Goal: Transaction & Acquisition: Download file/media

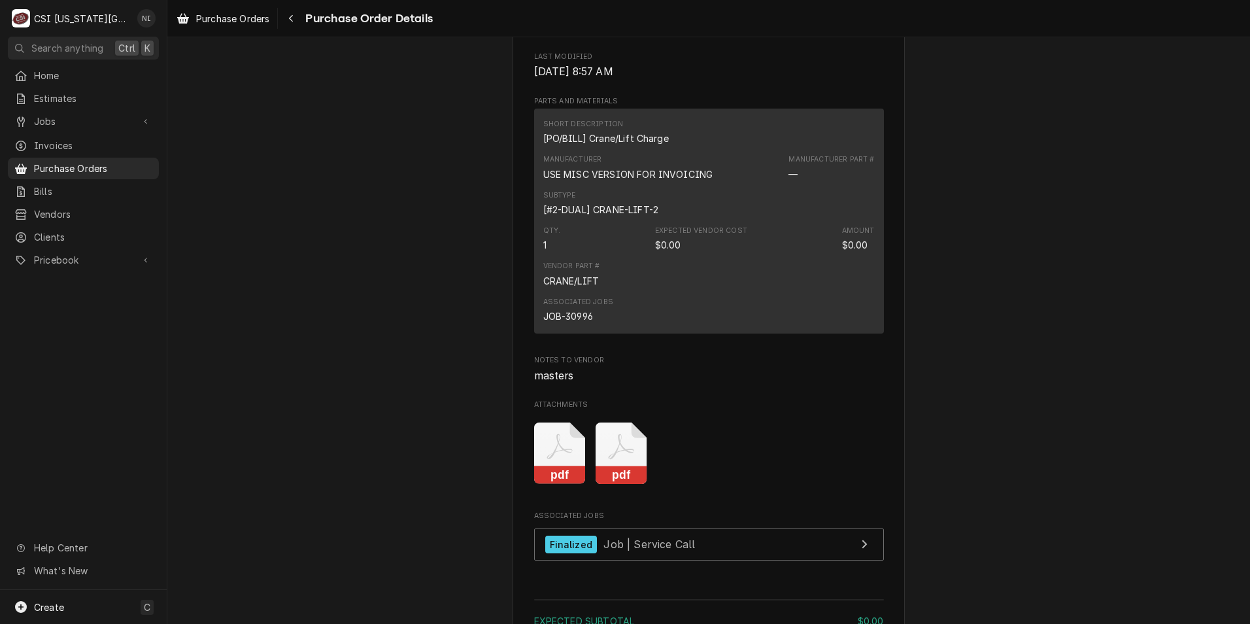
scroll to position [719, 0]
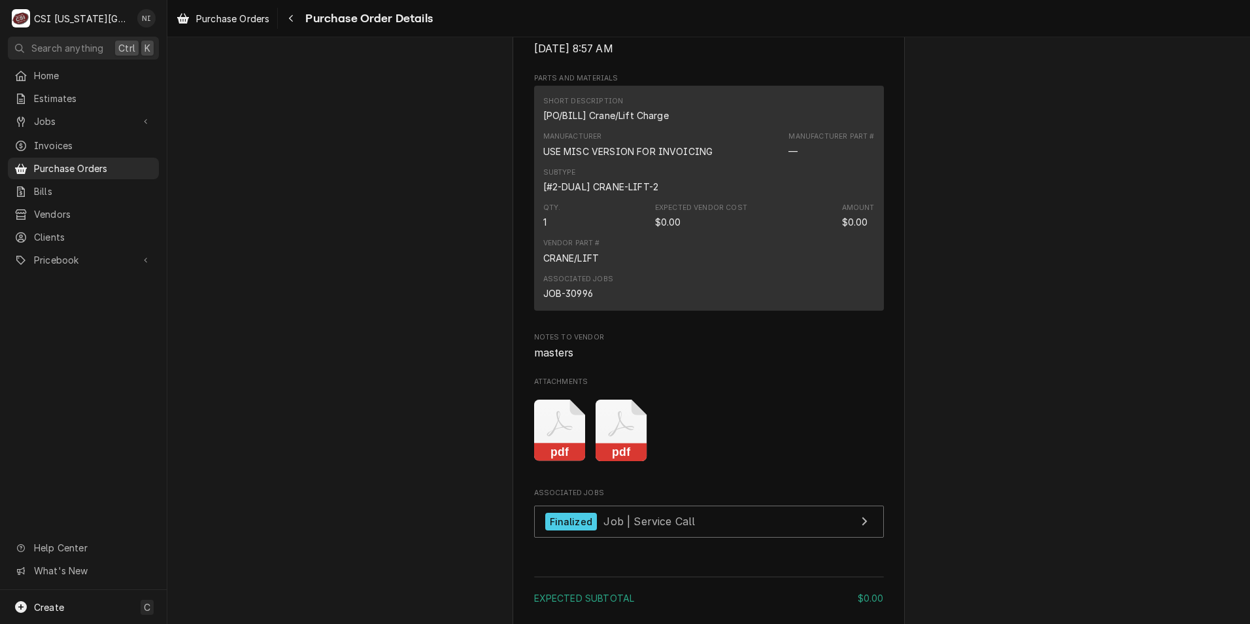
click at [557, 462] on icon "Attachments" at bounding box center [560, 430] width 52 height 62
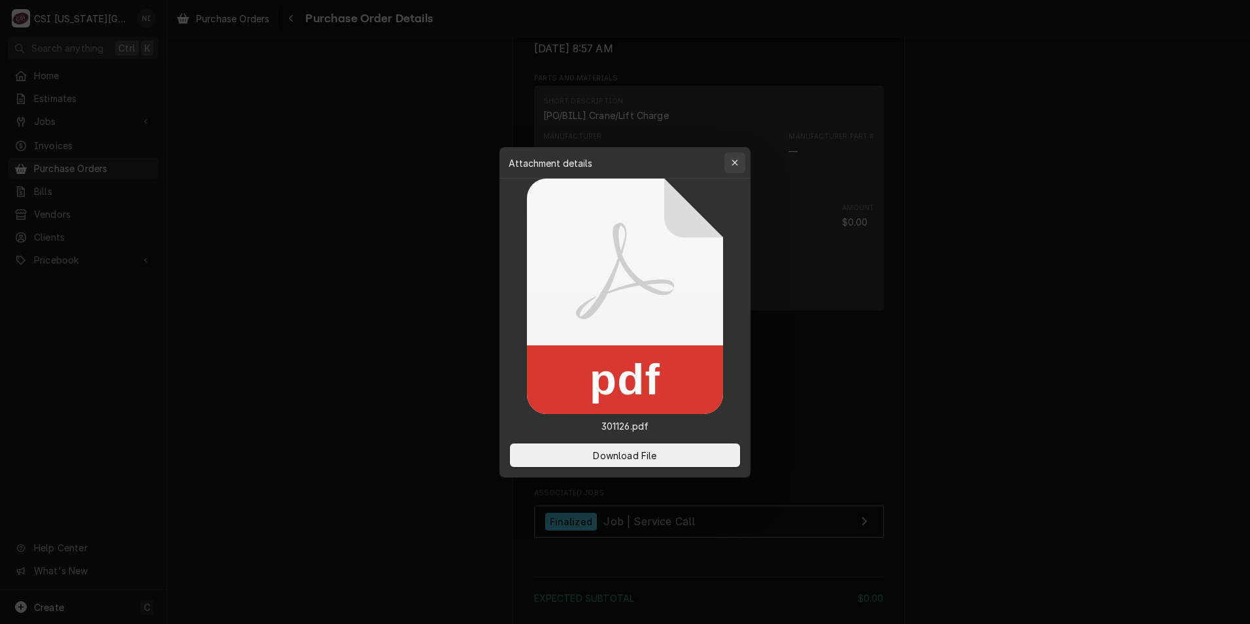
click at [733, 158] on div "button" at bounding box center [734, 162] width 13 height 13
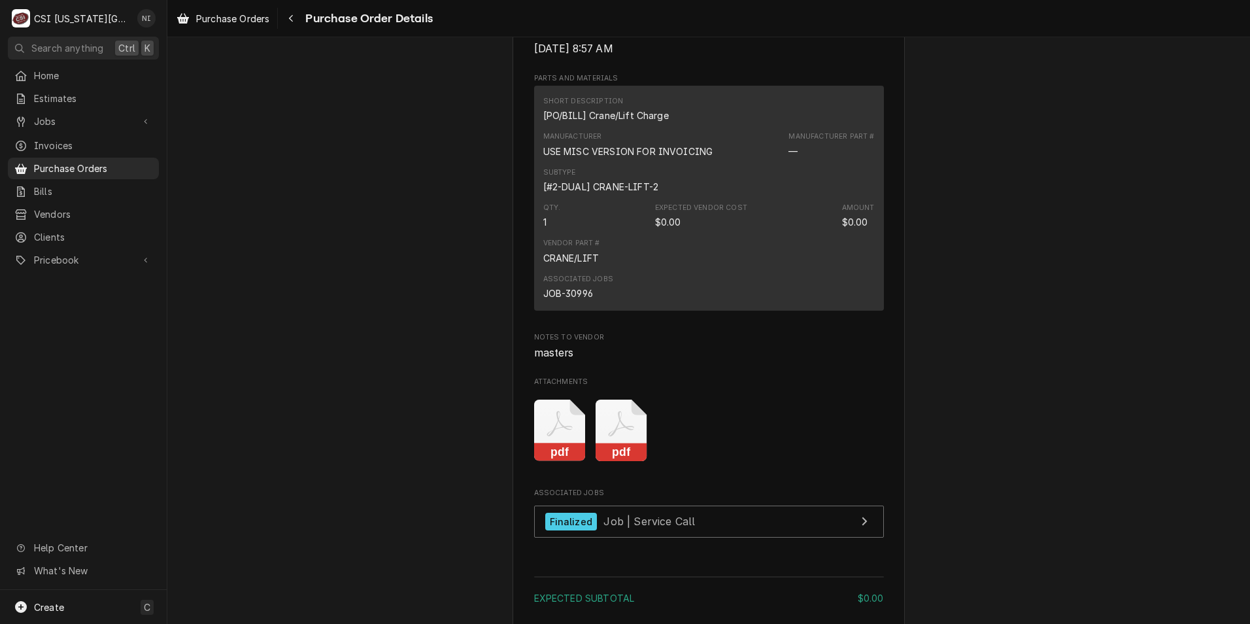
click at [586, 453] on icon "Attachments" at bounding box center [560, 430] width 52 height 62
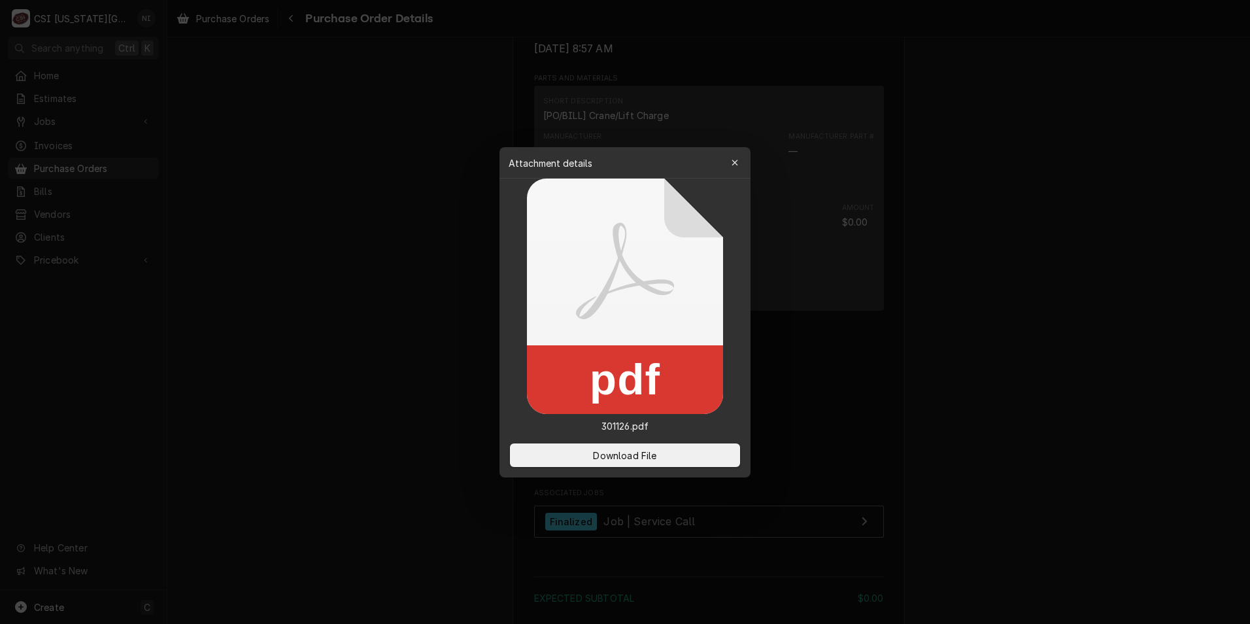
click at [736, 166] on icon "button" at bounding box center [735, 162] width 7 height 9
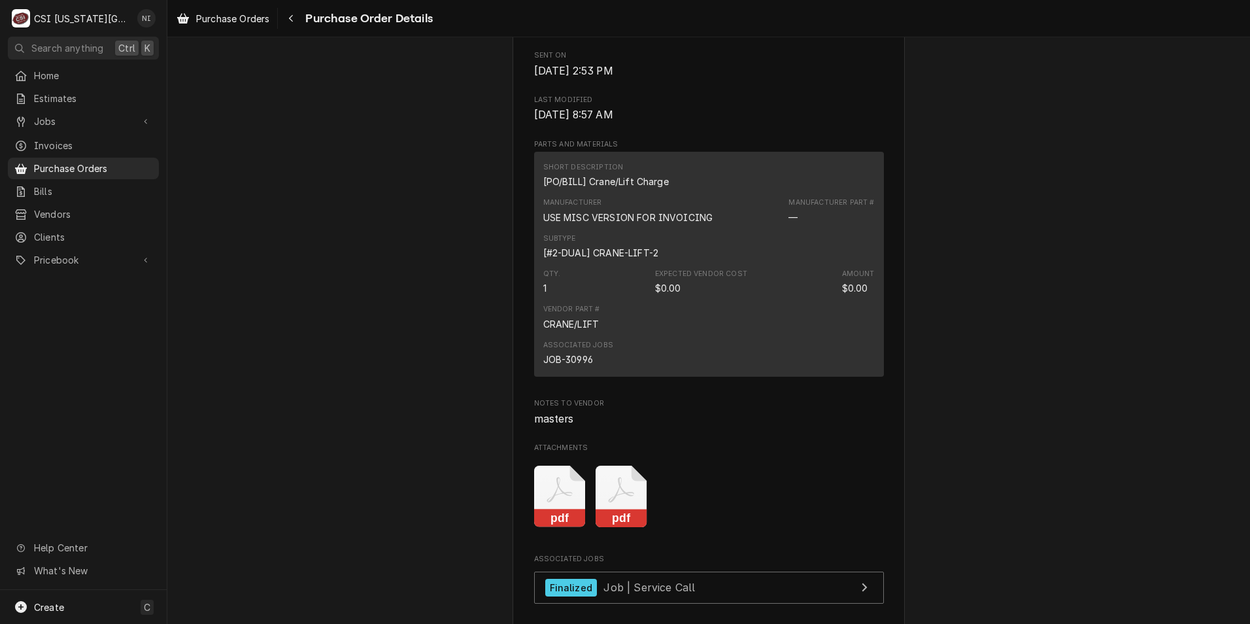
scroll to position [654, 0]
click at [586, 527] on icon "Attachments" at bounding box center [560, 496] width 52 height 62
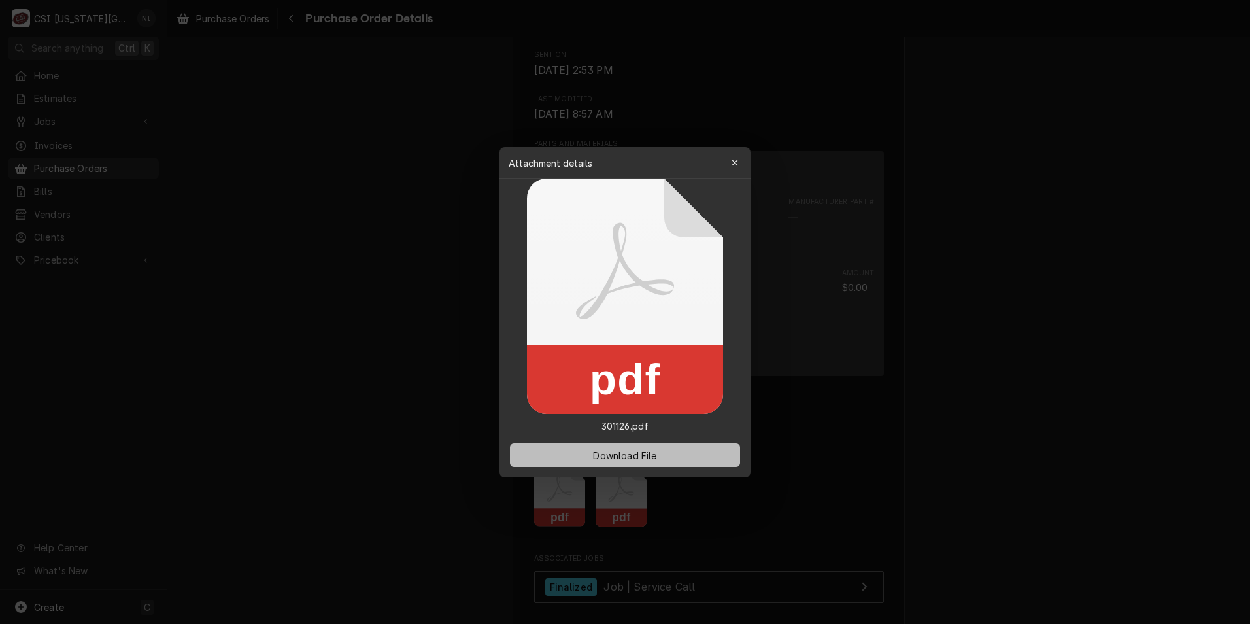
click at [658, 458] on span "Download File" at bounding box center [624, 455] width 69 height 14
click at [734, 160] on icon "button" at bounding box center [735, 162] width 7 height 9
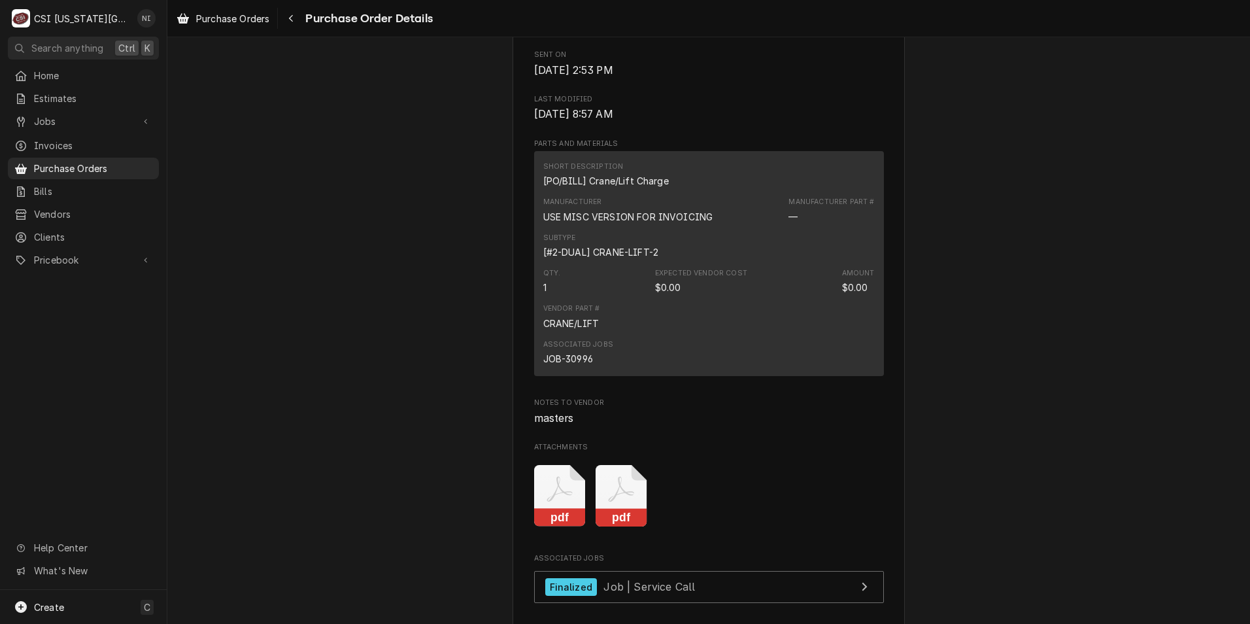
click at [558, 525] on icon "Attachments" at bounding box center [560, 496] width 52 height 62
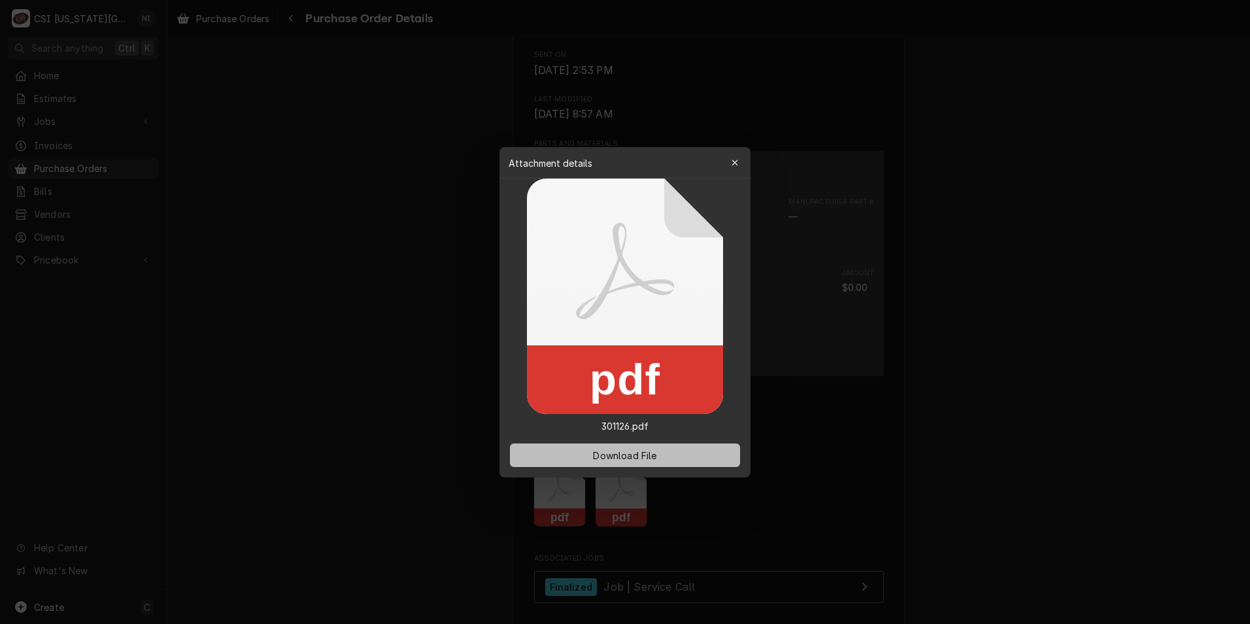
click at [627, 466] on button "Download File" at bounding box center [625, 455] width 230 height 24
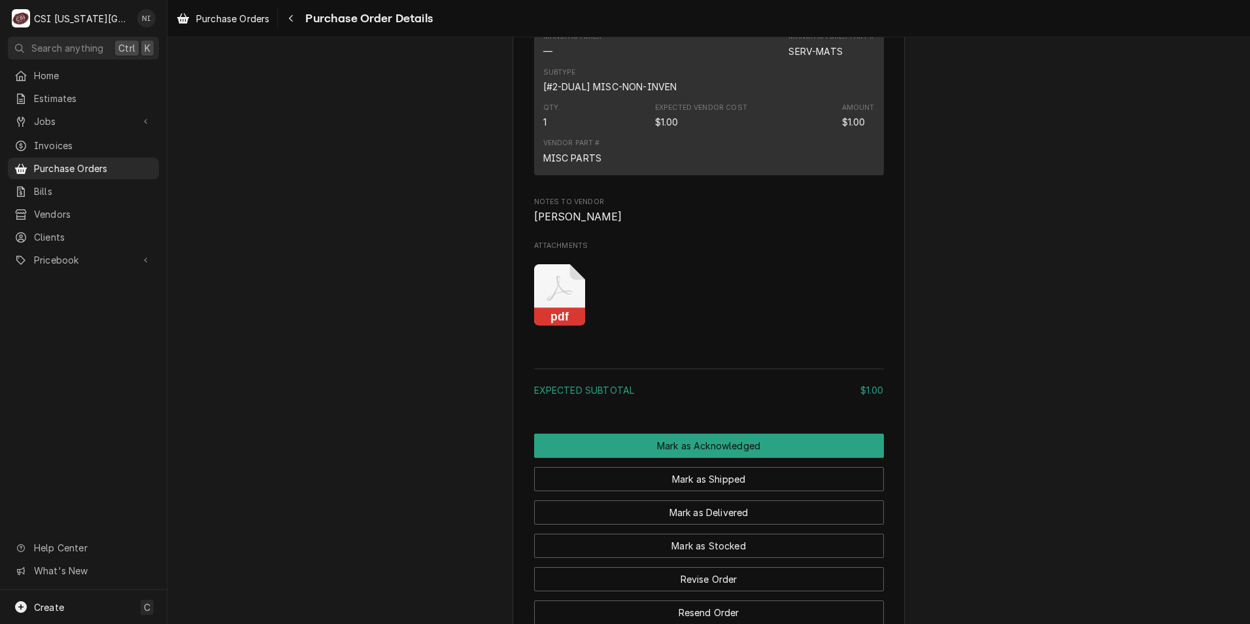
scroll to position [850, 0]
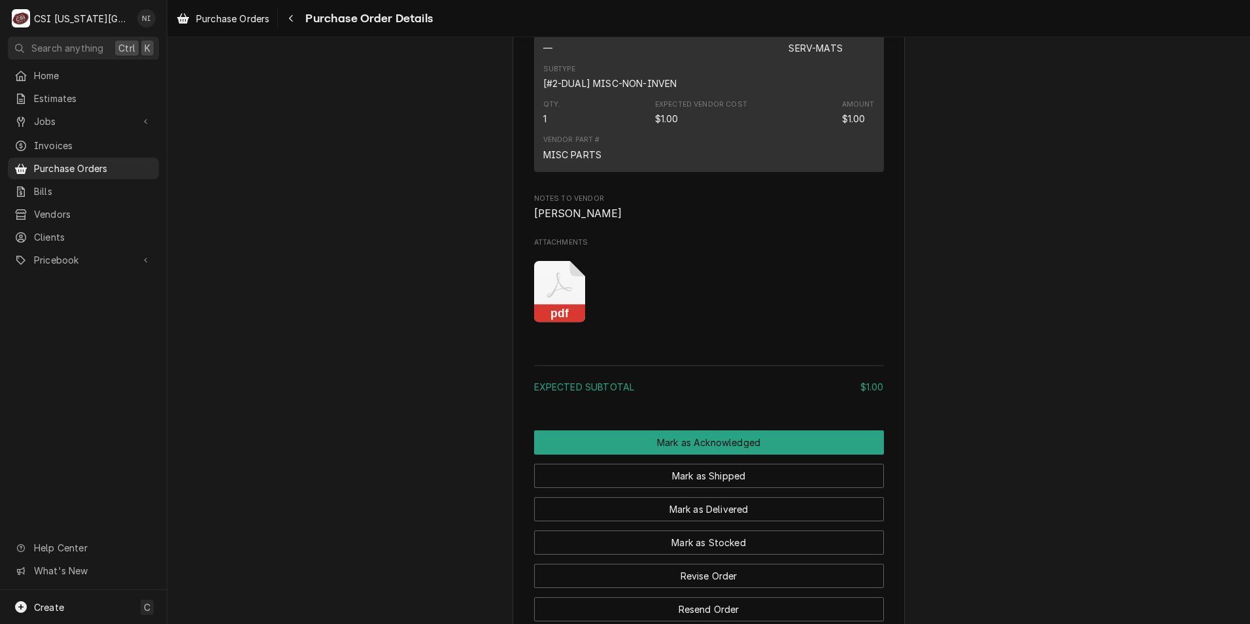
click at [562, 322] on rect "Attachments" at bounding box center [560, 313] width 52 height 18
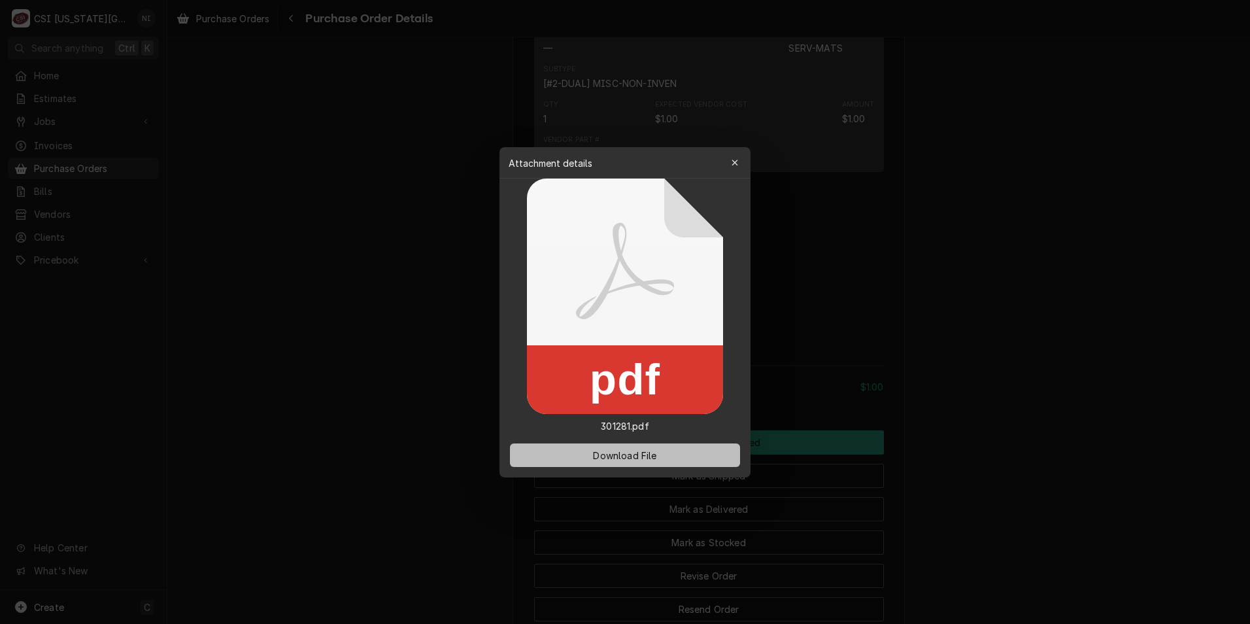
drag, startPoint x: 610, startPoint y: 460, endPoint x: 174, endPoint y: 299, distance: 465.1
click at [609, 460] on span "Download File" at bounding box center [624, 455] width 69 height 14
